Goal: Check status: Check status

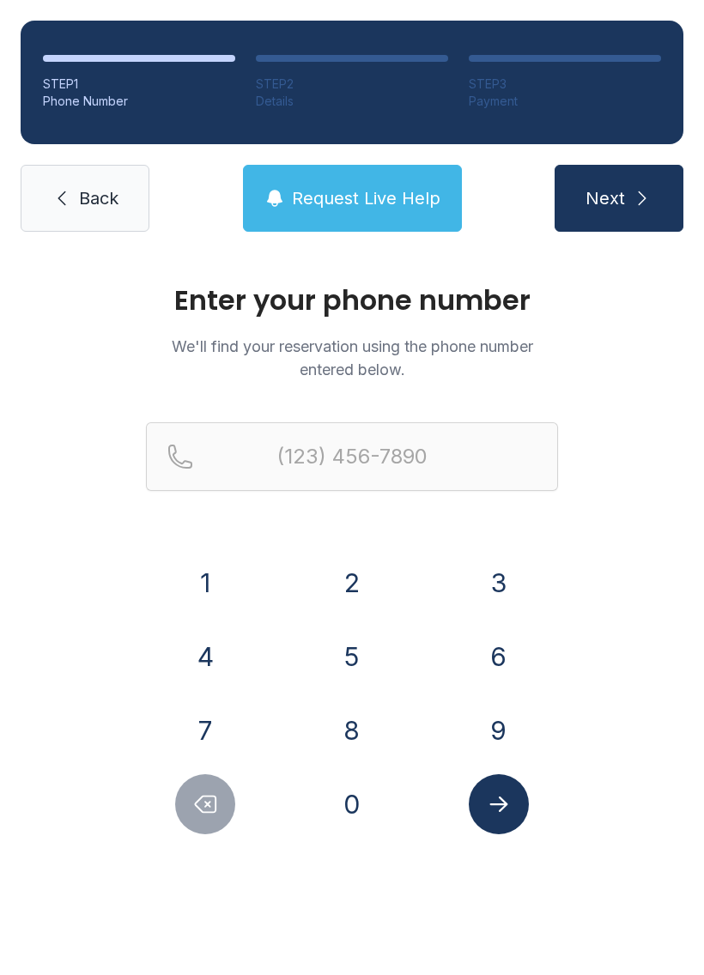
click at [345, 732] on button "8" at bounding box center [352, 730] width 60 height 60
click at [197, 590] on button "1" at bounding box center [205, 583] width 60 height 60
click at [484, 586] on button "3" at bounding box center [499, 583] width 60 height 60
click at [509, 652] on button "6" at bounding box center [499, 657] width 60 height 60
click at [229, 597] on button "1" at bounding box center [205, 583] width 60 height 60
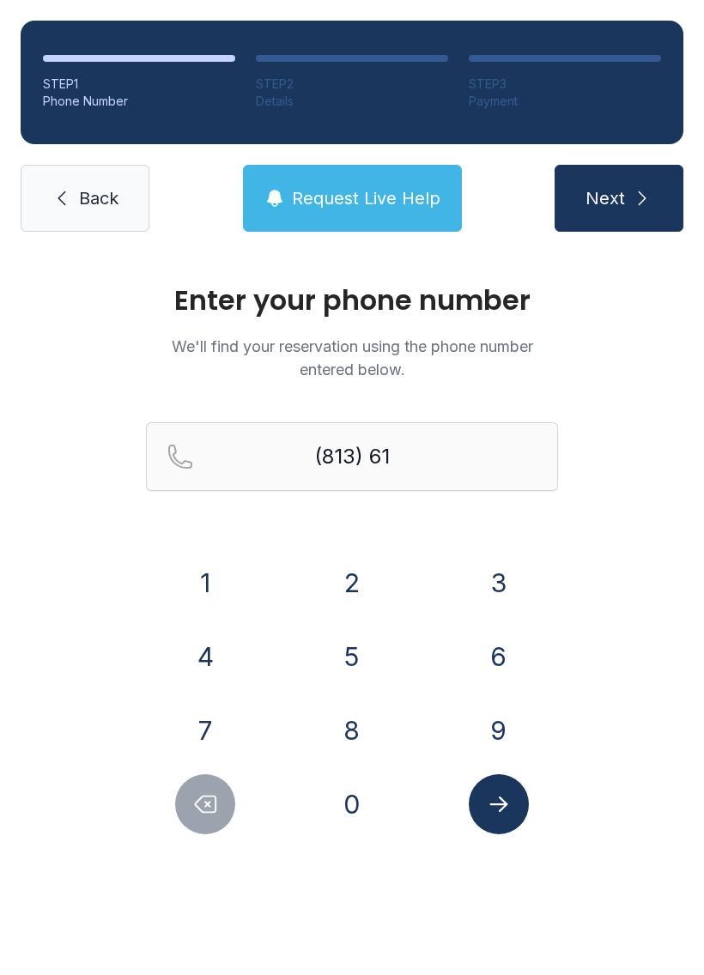
click at [506, 589] on button "3" at bounding box center [499, 583] width 60 height 60
click at [357, 597] on button "2" at bounding box center [352, 583] width 60 height 60
click at [500, 732] on button "9" at bounding box center [499, 730] width 60 height 60
click at [217, 586] on button "1" at bounding box center [205, 583] width 60 height 60
click at [361, 586] on button "2" at bounding box center [352, 583] width 60 height 60
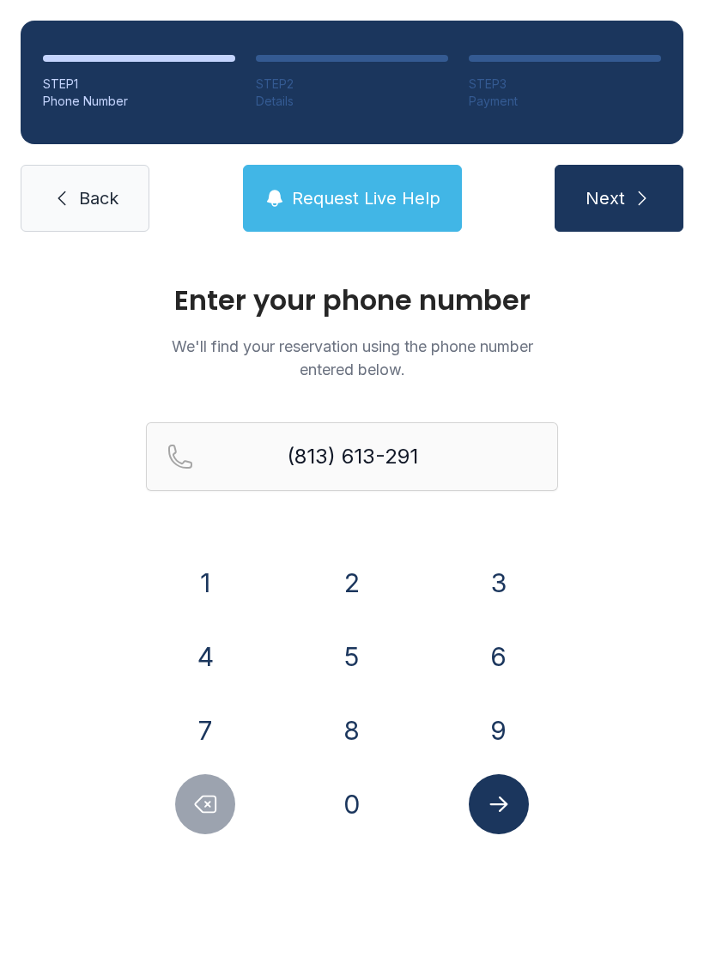
type input "[PHONE_NUMBER]"
click at [629, 215] on button "Next" at bounding box center [619, 198] width 129 height 67
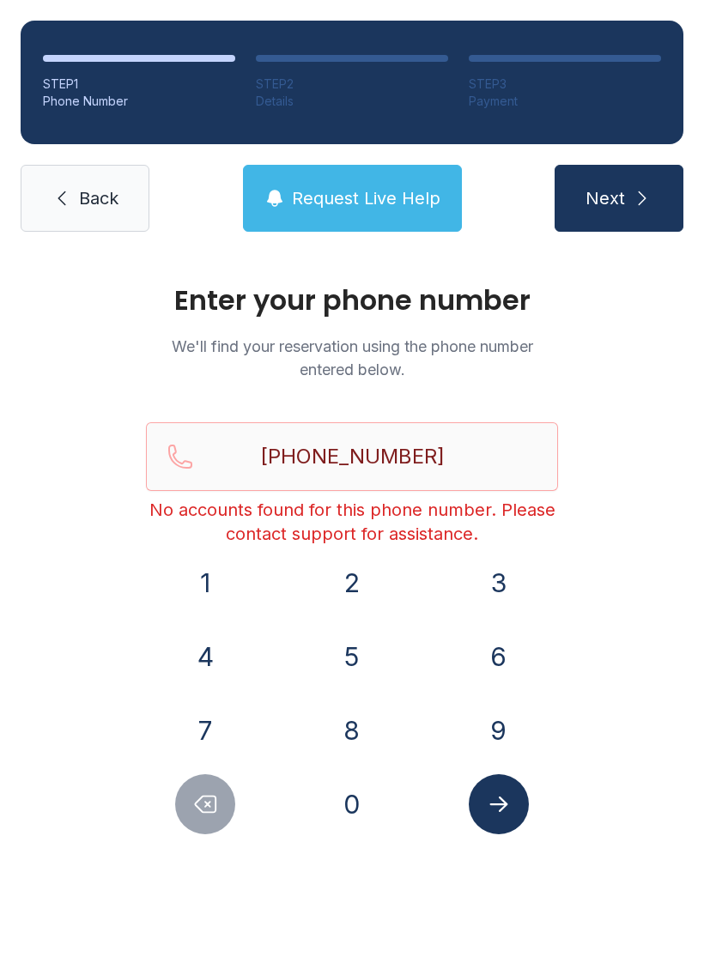
click at [385, 193] on span "Request Live Help" at bounding box center [366, 198] width 149 height 24
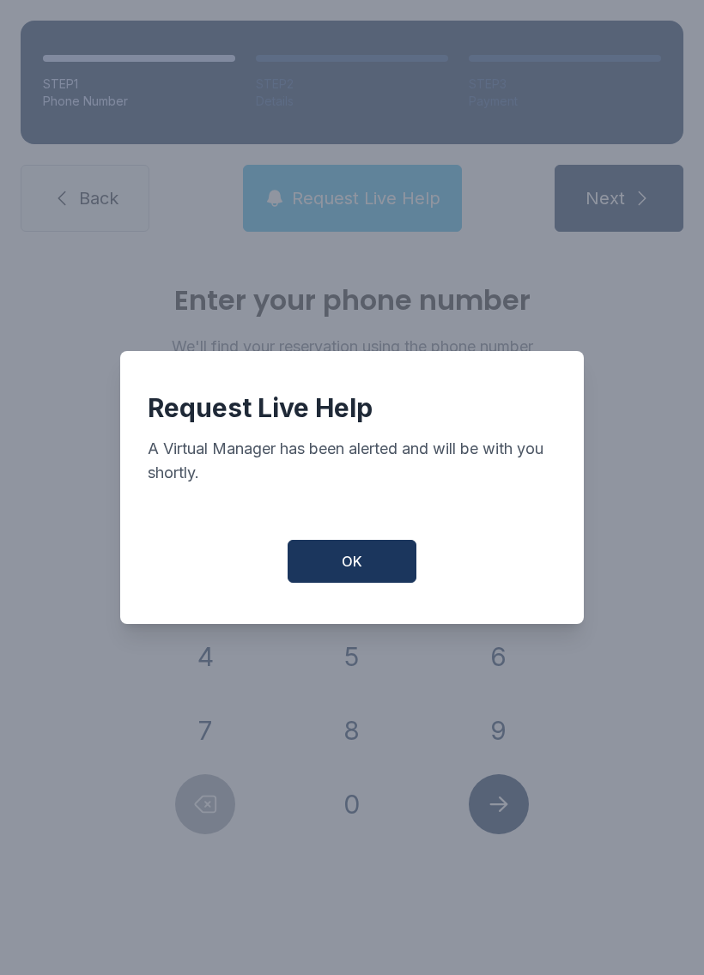
click at [369, 573] on button "OK" at bounding box center [352, 561] width 129 height 43
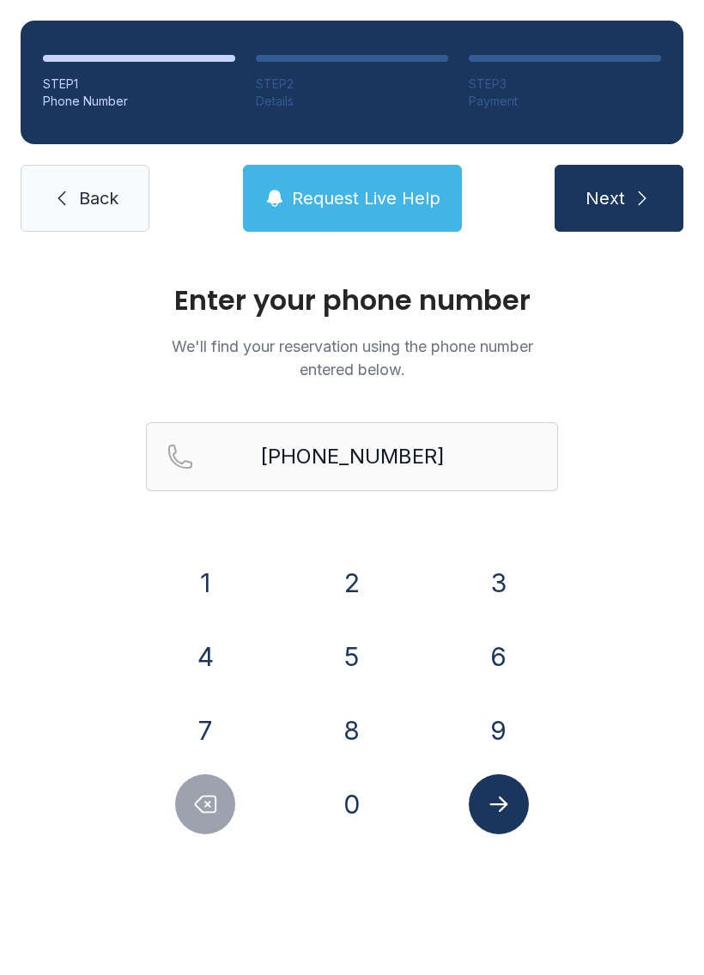
click at [513, 808] on button "Submit lookup form" at bounding box center [499, 804] width 60 height 60
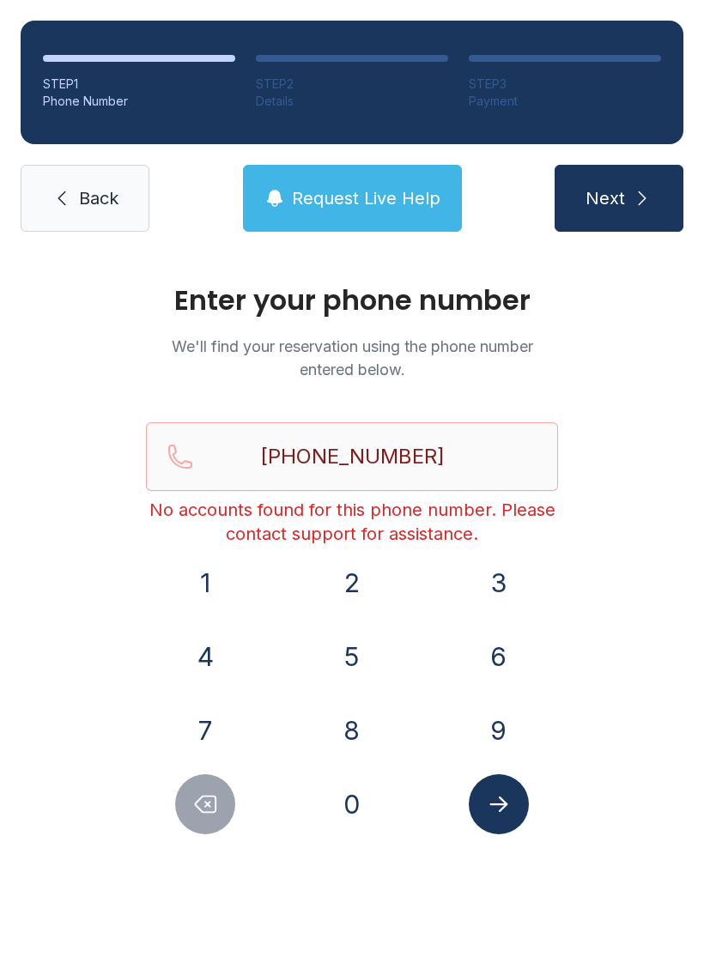
click at [98, 179] on link "Back" at bounding box center [85, 198] width 129 height 67
